Goal: Check status: Check status

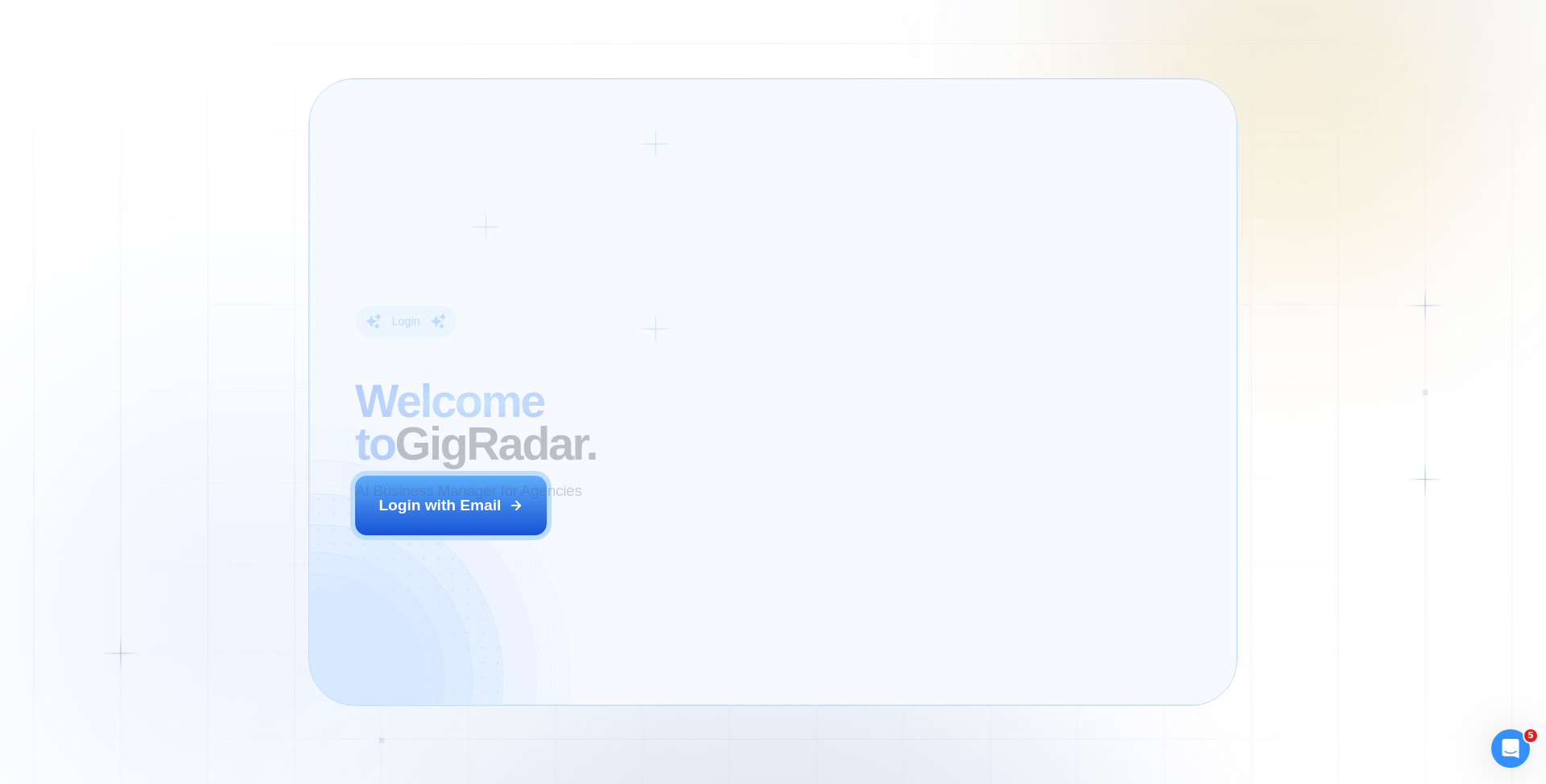
click at [716, 526] on div "Login ‍ Welcome to GigRadar. AI Business Manager for Agencies Login with Email" at bounding box center [555, 392] width 445 height 581
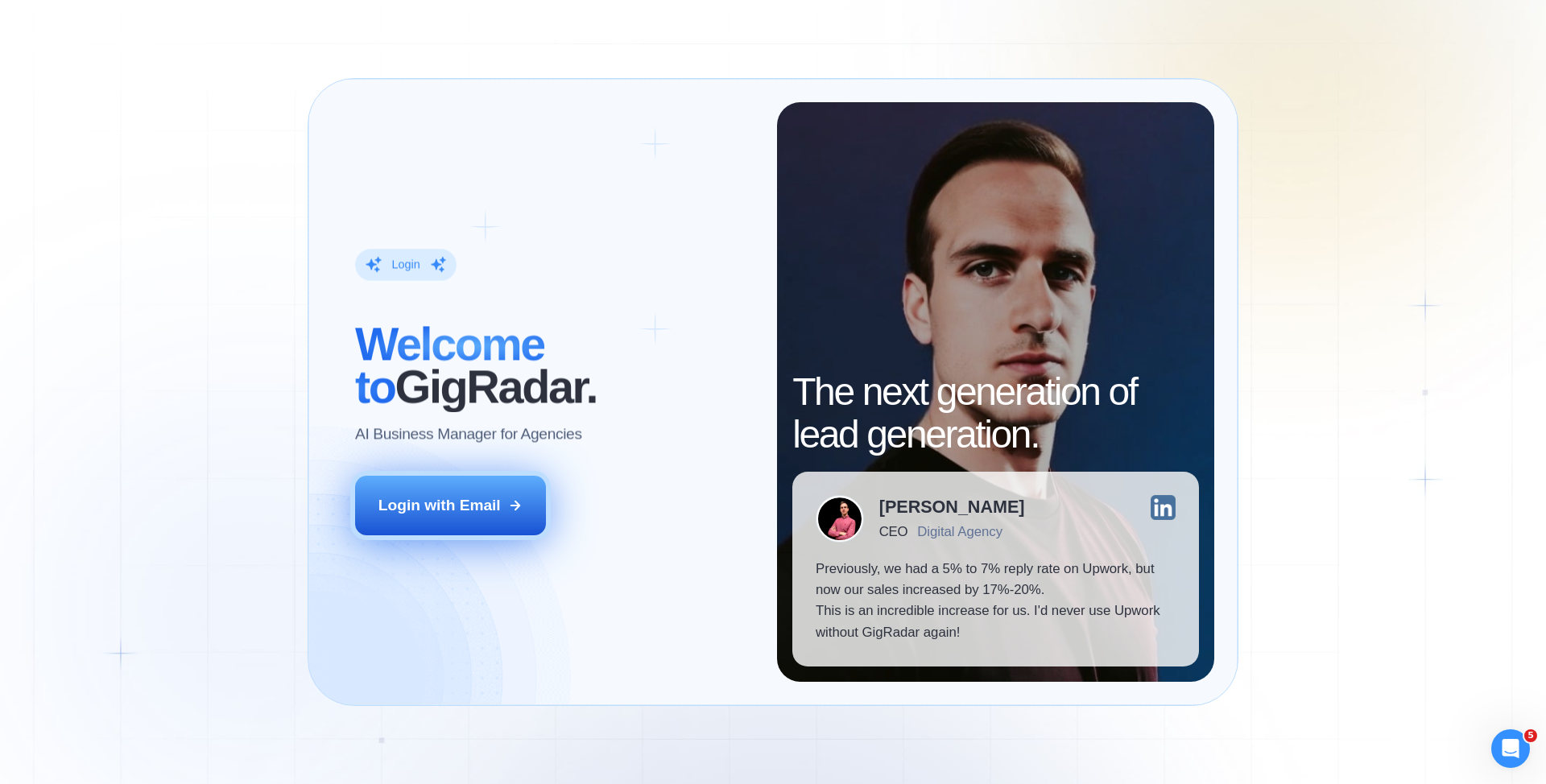
click at [454, 505] on div "Login with Email" at bounding box center [439, 506] width 122 height 21
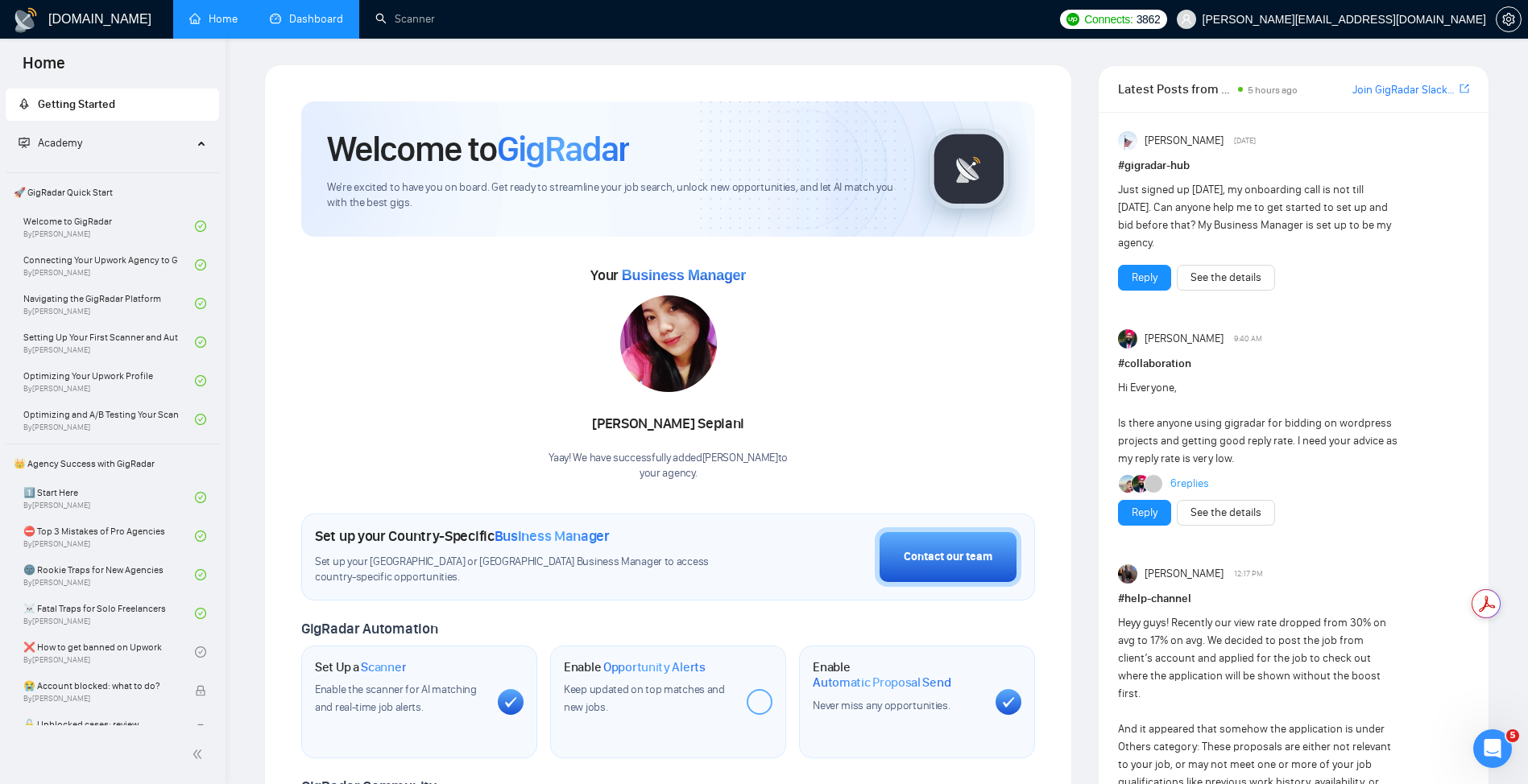
click at [294, 12] on link "Dashboard" at bounding box center [306, 19] width 73 height 13
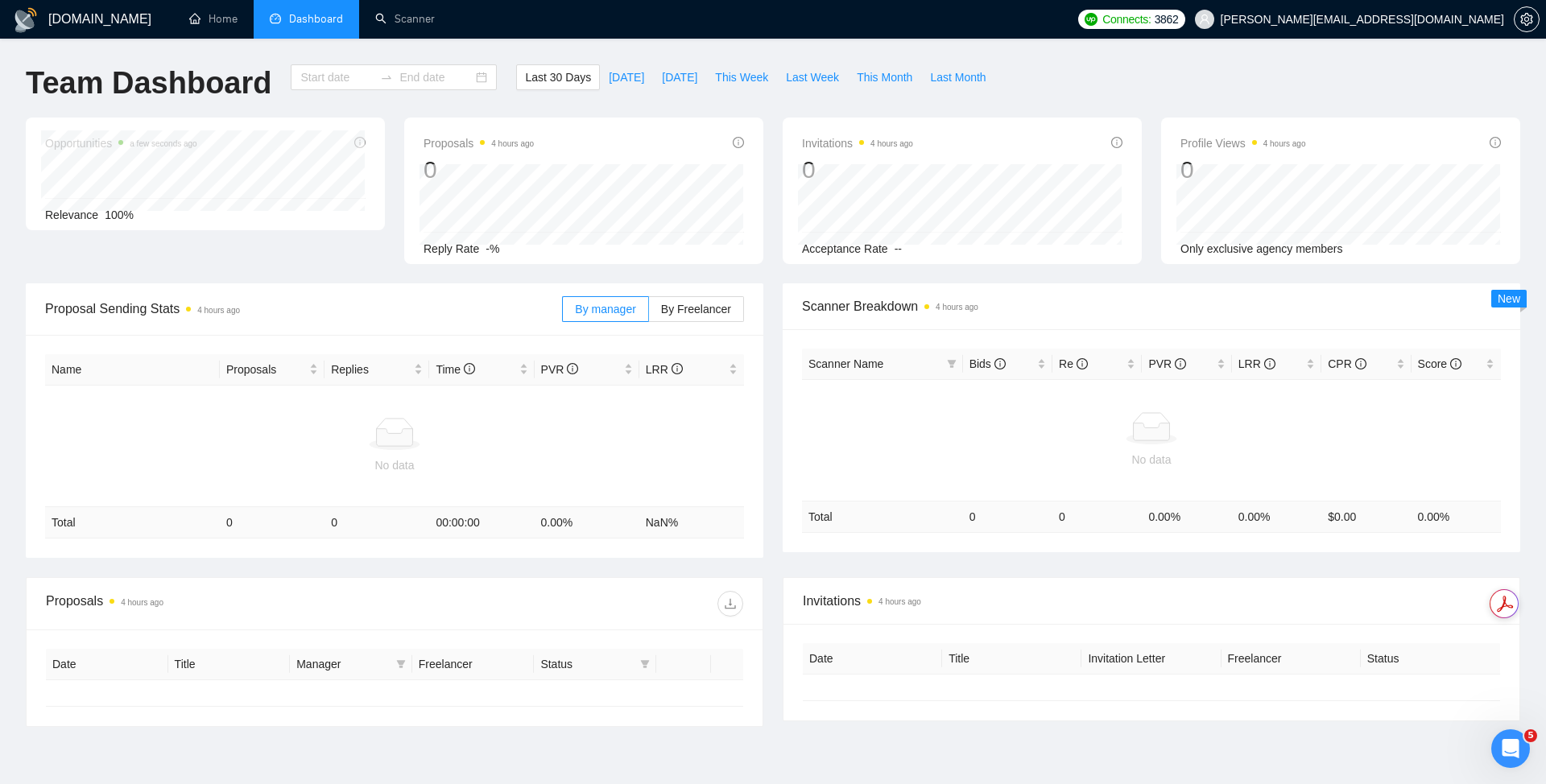
type input "[DATE]"
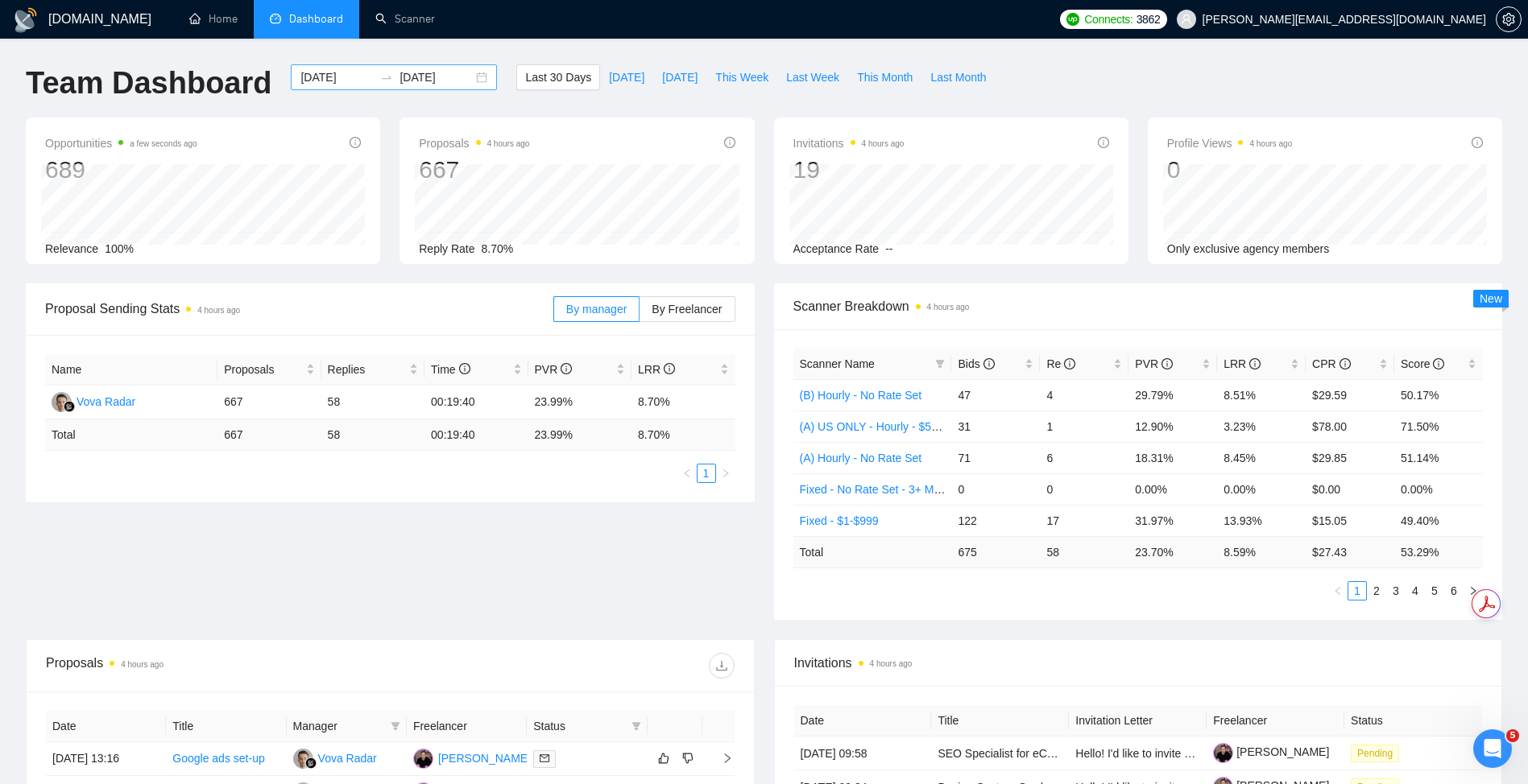
click at [332, 73] on input "[DATE]" at bounding box center [337, 77] width 73 height 18
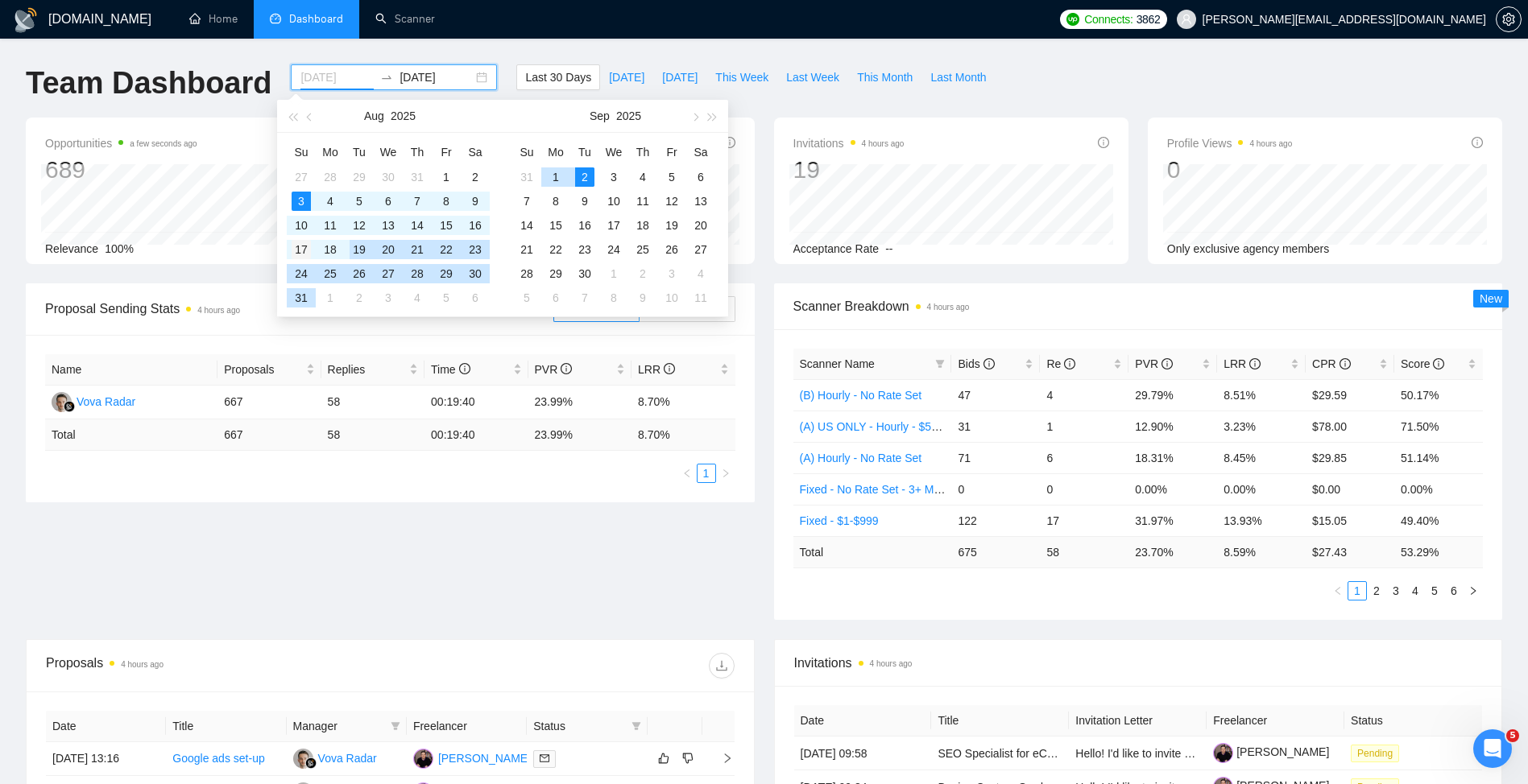
type input "[DATE]"
click at [299, 246] on div "17" at bounding box center [301, 250] width 19 height 19
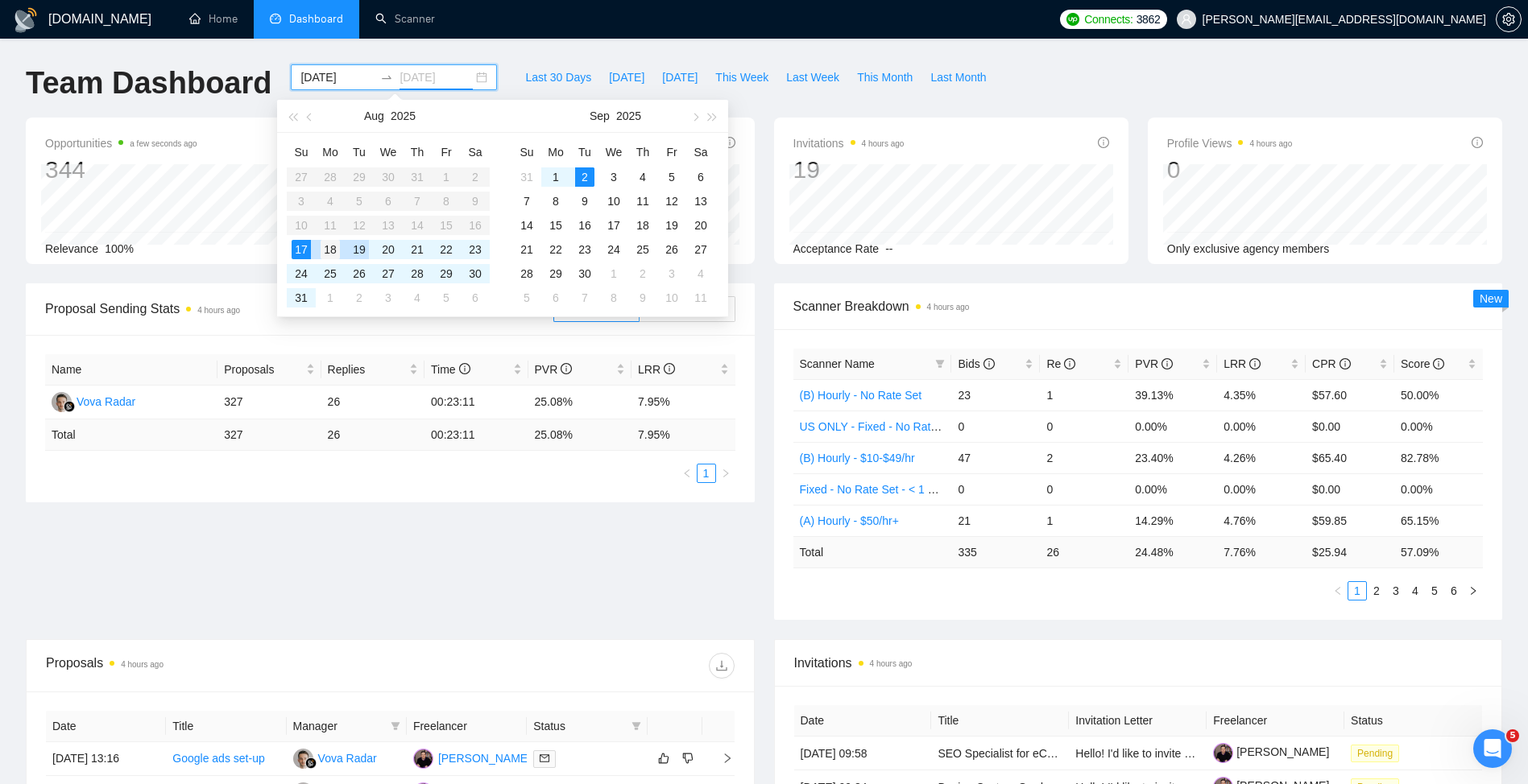
type input "[DATE]"
click at [327, 243] on div "18" at bounding box center [330, 250] width 19 height 19
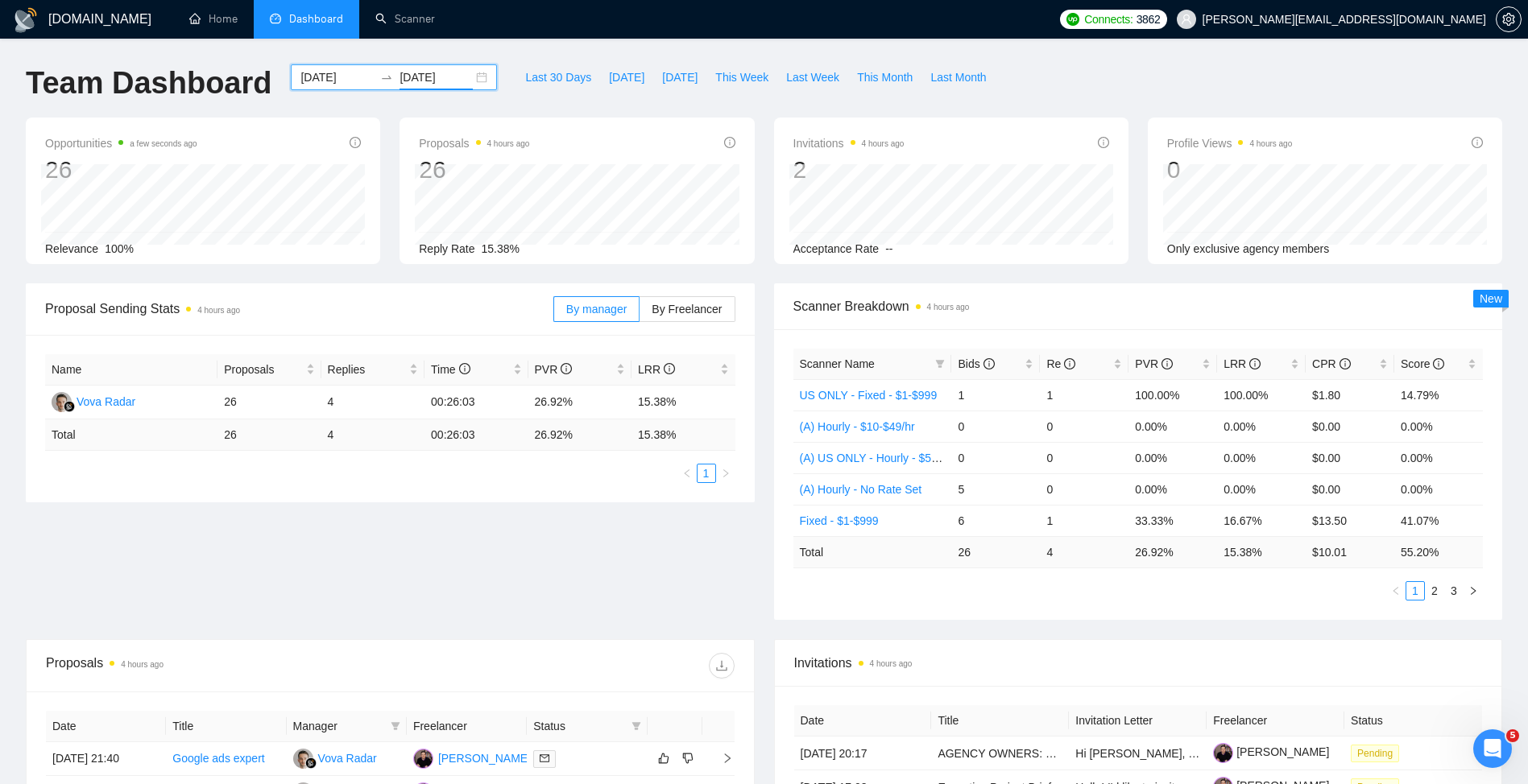
click at [356, 69] on input "[DATE]" at bounding box center [337, 77] width 73 height 18
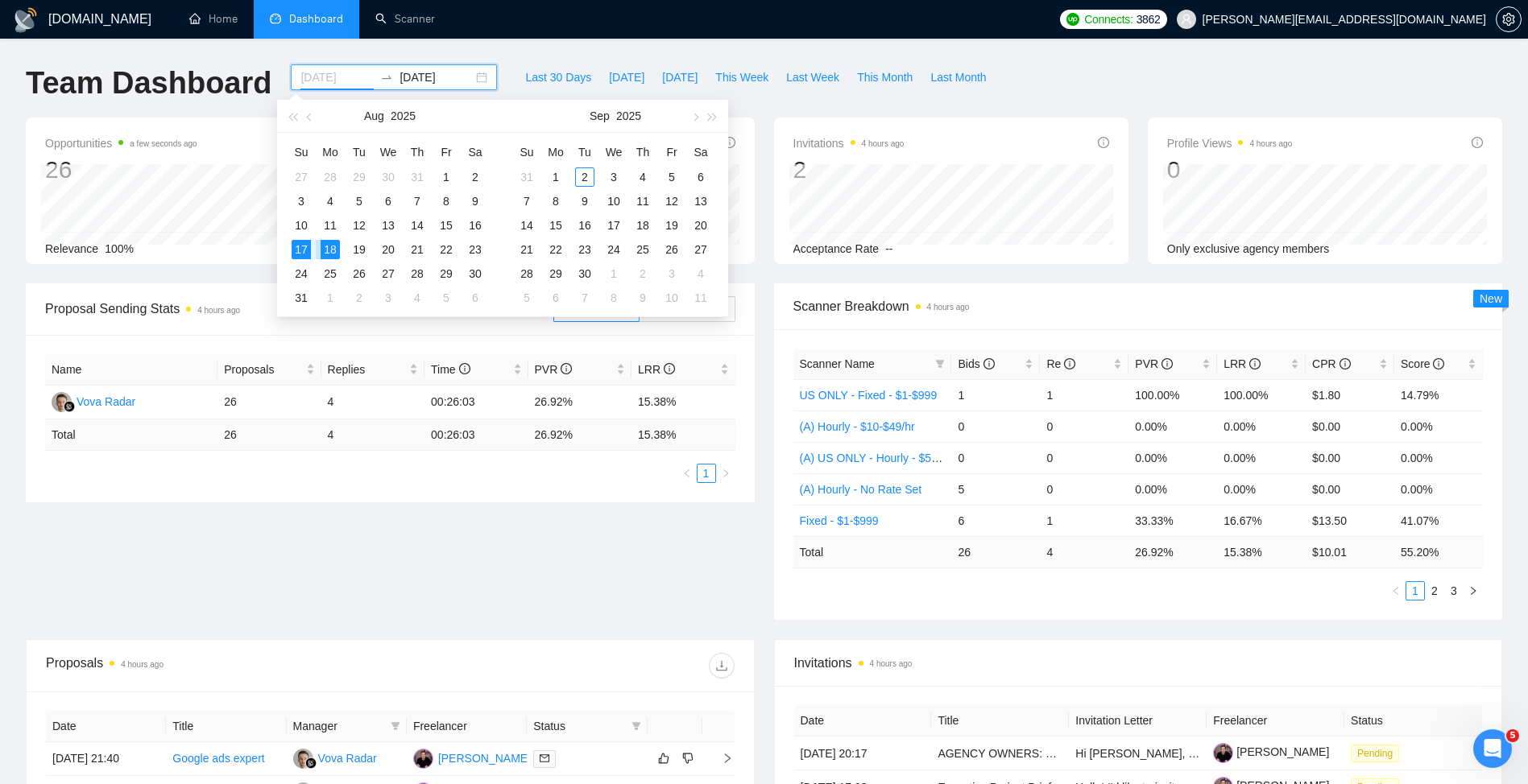
type input "[DATE]"
click at [327, 243] on div "18" at bounding box center [330, 250] width 19 height 19
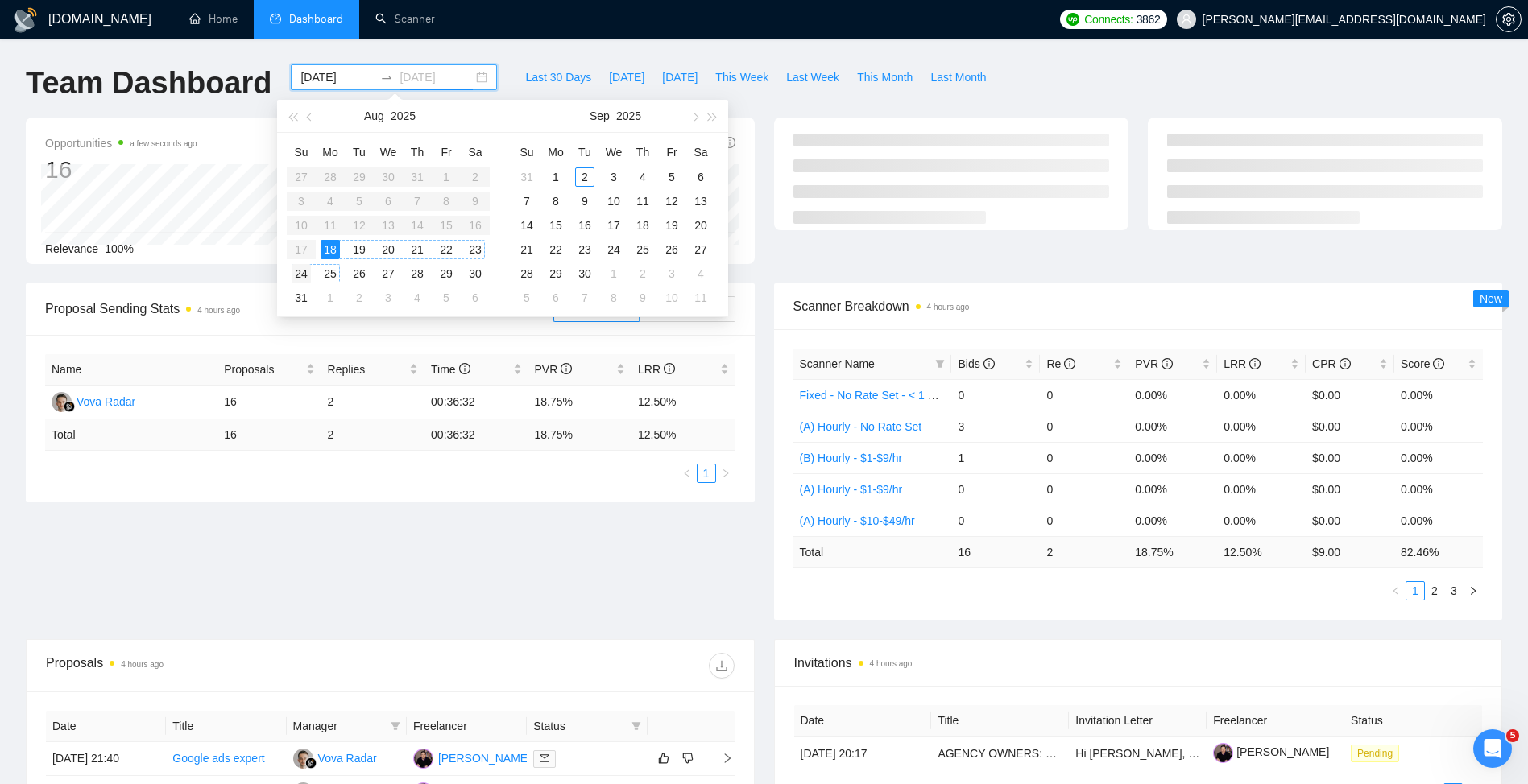
type input "[DATE]"
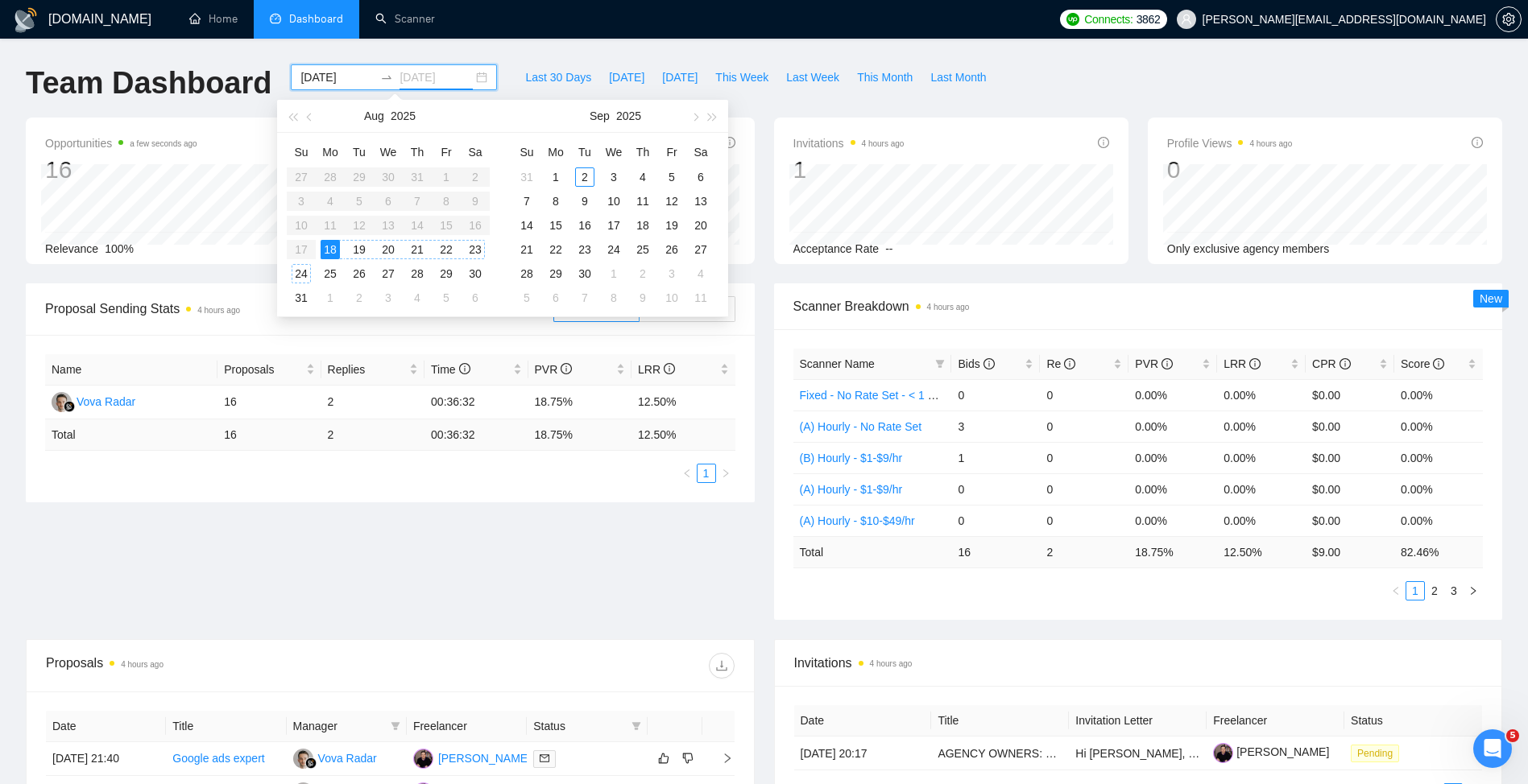
click at [297, 269] on div "24" at bounding box center [301, 273] width 19 height 19
